Goal: Task Accomplishment & Management: Use online tool/utility

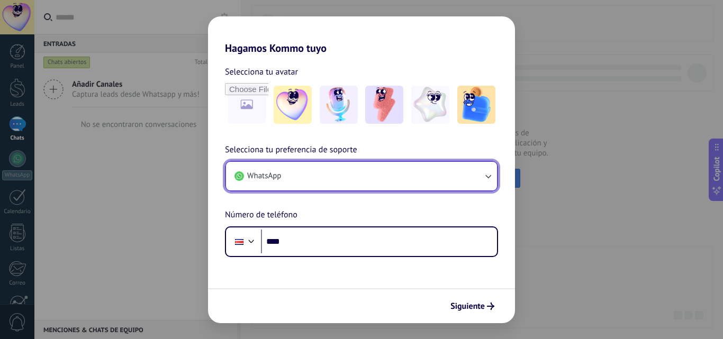
click at [487, 175] on icon "button" at bounding box center [488, 176] width 11 height 11
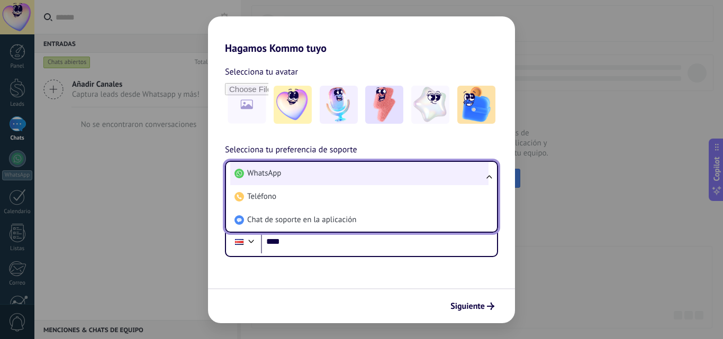
click at [286, 174] on li "WhatsApp" at bounding box center [359, 173] width 258 height 23
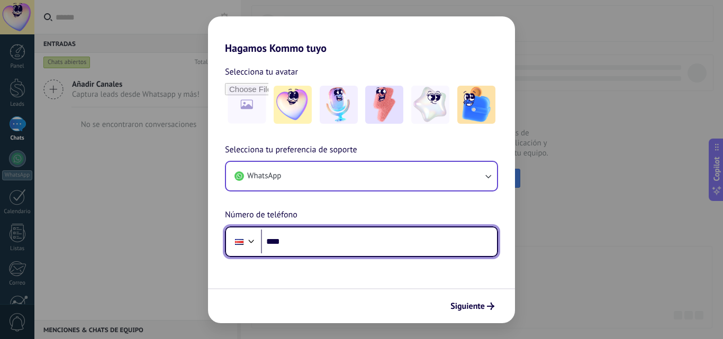
click at [310, 240] on input "****" at bounding box center [379, 242] width 236 height 24
type input "**********"
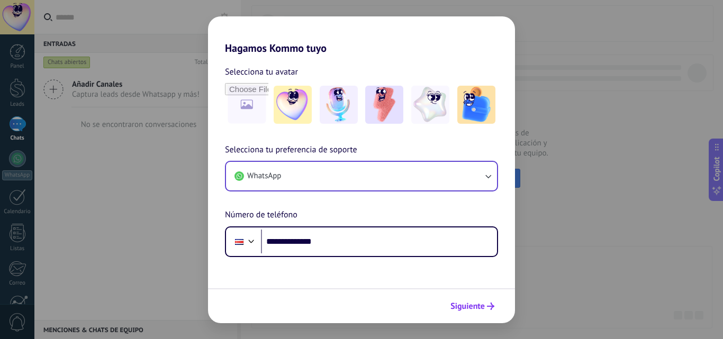
click at [478, 310] on span "Siguiente" at bounding box center [467, 306] width 34 height 7
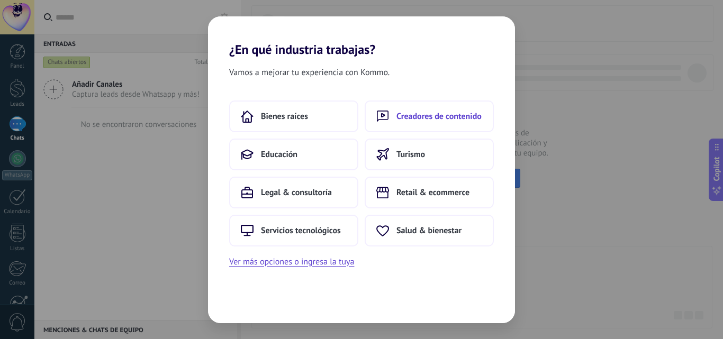
click at [436, 119] on span "Creadores de contenido" at bounding box center [438, 116] width 85 height 11
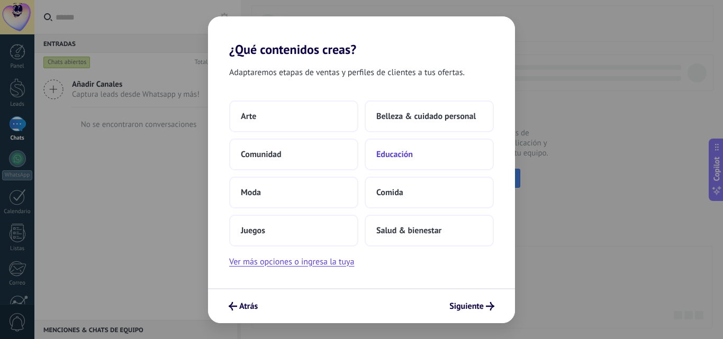
click at [402, 152] on span "Educación" at bounding box center [394, 154] width 37 height 11
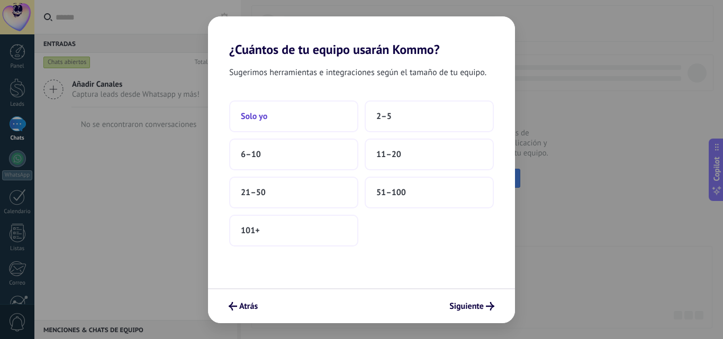
click at [254, 119] on span "Solo yo" at bounding box center [254, 116] width 26 height 11
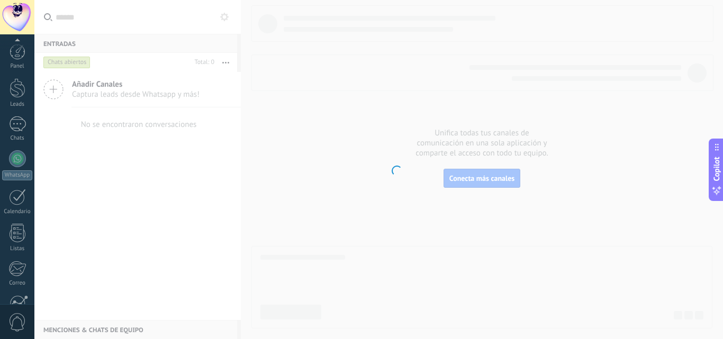
scroll to position [101, 0]
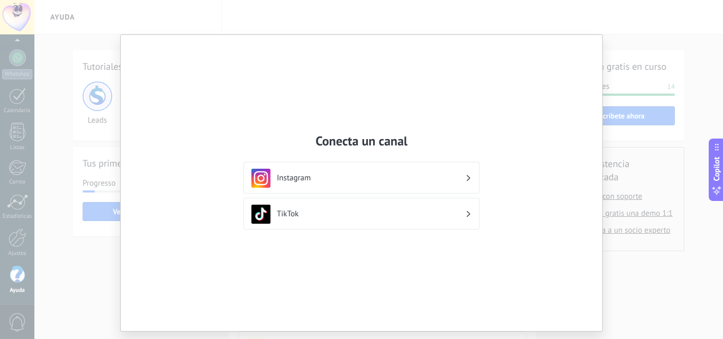
click at [332, 20] on div "Conecta un canal Instagram TikTok" at bounding box center [361, 169] width 723 height 339
click at [191, 13] on div "Conecta un canal Instagram TikTok" at bounding box center [361, 169] width 723 height 339
click at [24, 180] on div "Conecta un canal Instagram TikTok" at bounding box center [361, 169] width 723 height 339
click at [10, 205] on div "Conecta un canal Instagram TikTok" at bounding box center [361, 169] width 723 height 339
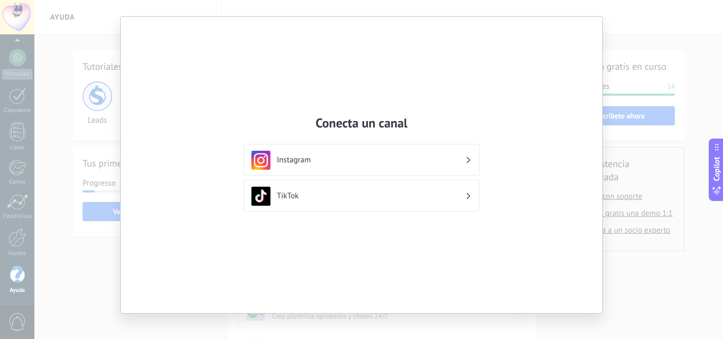
scroll to position [27, 0]
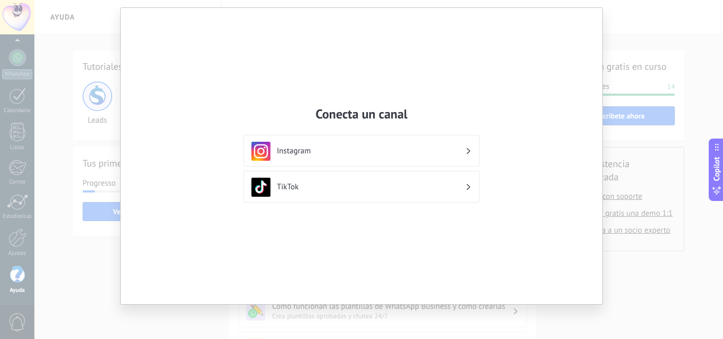
drag, startPoint x: 376, startPoint y: 53, endPoint x: 247, endPoint y: 50, distance: 129.7
click at [376, 55] on div "Conecta un canal Instagram TikTok" at bounding box center [362, 156] width 482 height 296
click at [64, 49] on div "Conecta un canal Instagram TikTok" at bounding box center [361, 169] width 723 height 339
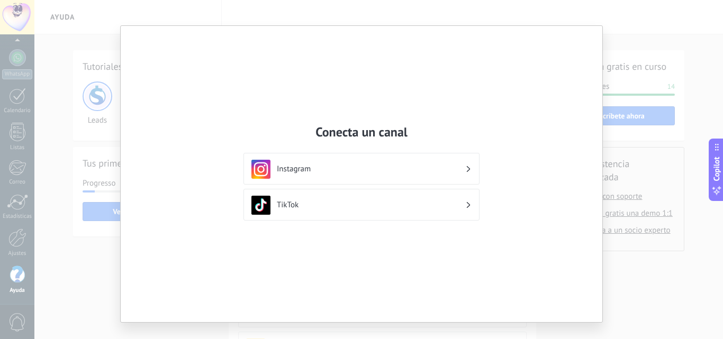
scroll to position [0, 0]
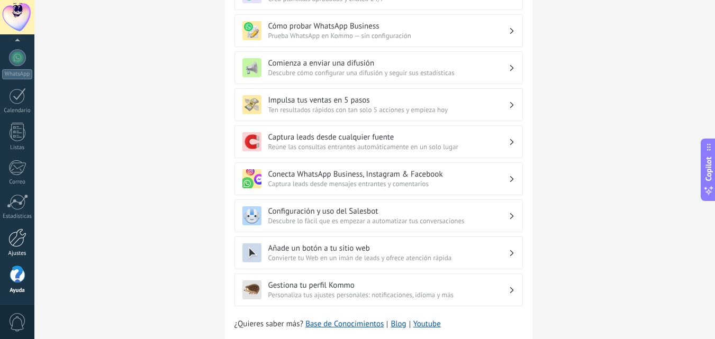
scroll to position [353, 0]
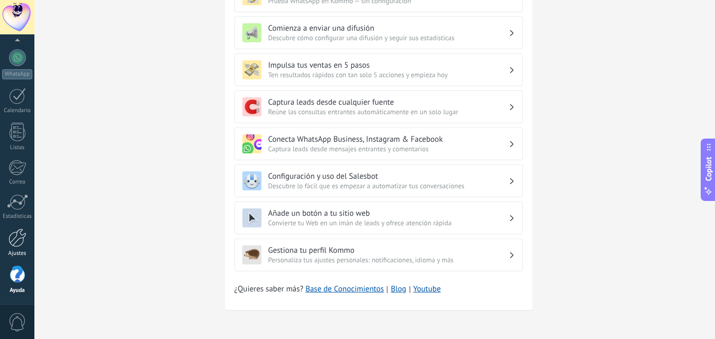
click at [21, 239] on div at bounding box center [17, 238] width 18 height 19
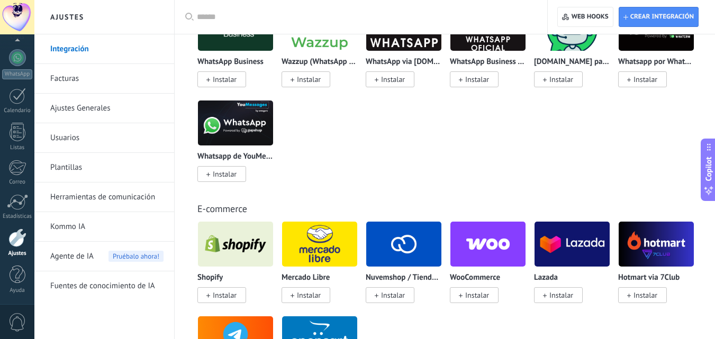
scroll to position [423, 0]
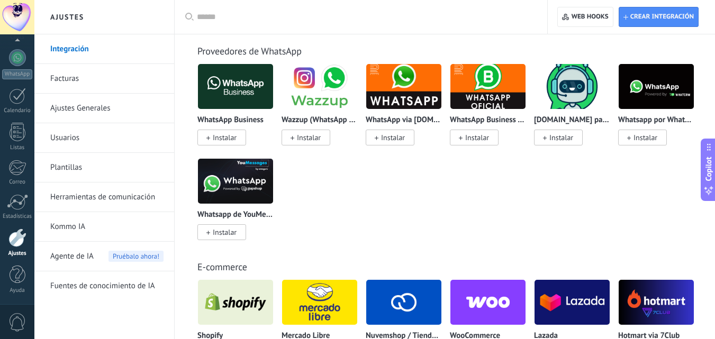
click at [238, 18] on input "text" at bounding box center [365, 17] width 336 height 11
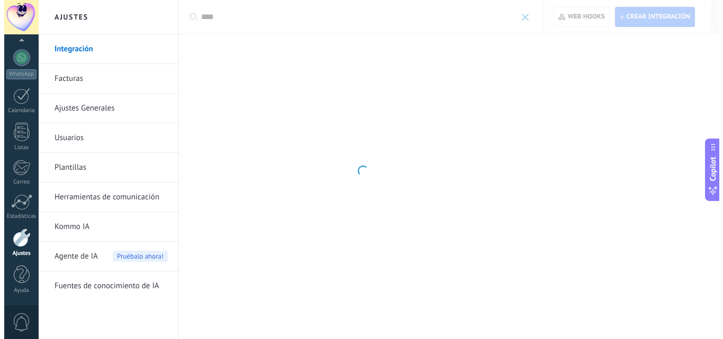
scroll to position [0, 0]
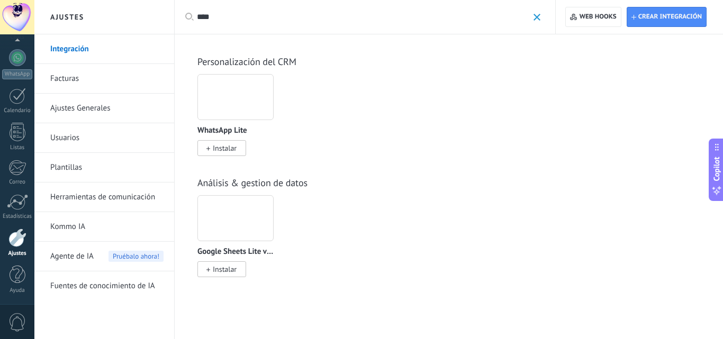
type input "****"
click at [225, 101] on div at bounding box center [235, 97] width 76 height 46
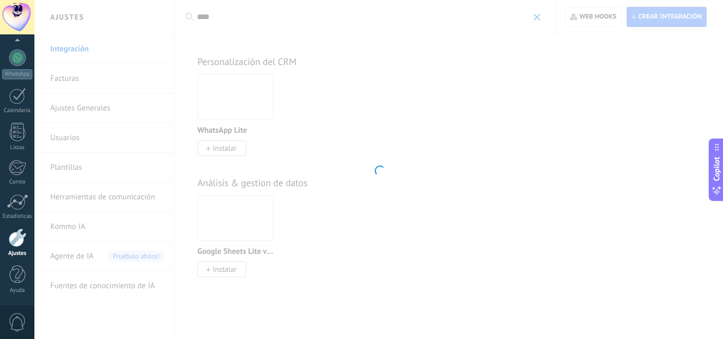
click at [220, 149] on div at bounding box center [378, 169] width 689 height 339
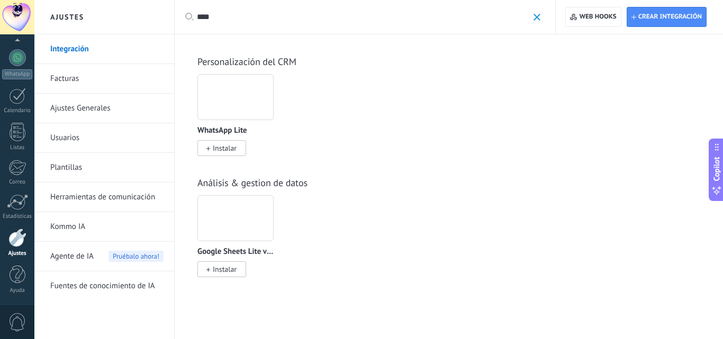
click at [235, 109] on div at bounding box center [235, 97] width 76 height 46
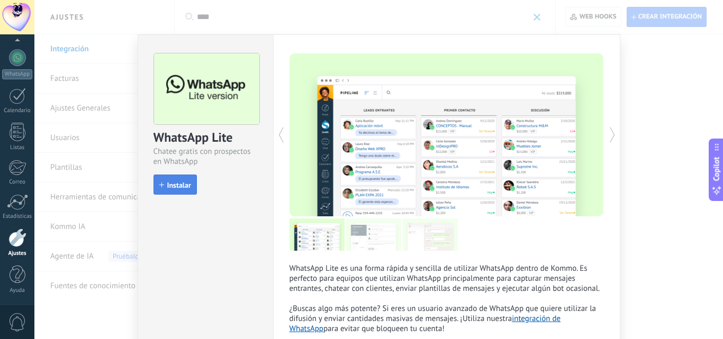
click at [176, 183] on span "Instalar" at bounding box center [179, 185] width 24 height 7
